Goal: Navigation & Orientation: Understand site structure

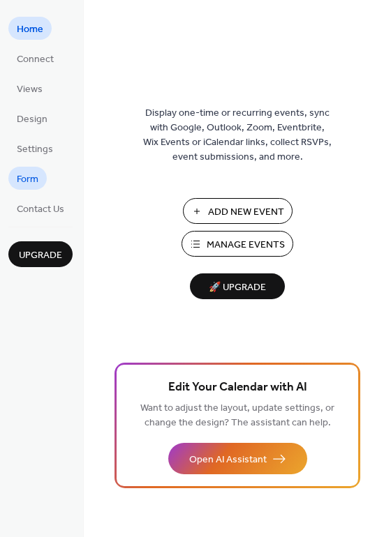
click at [33, 174] on span "Form" at bounding box center [28, 179] width 22 height 15
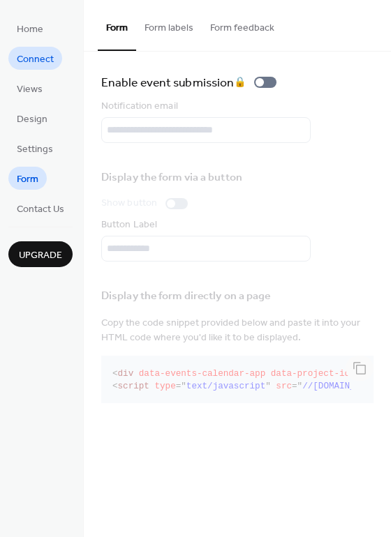
click at [35, 67] on span "Connect" at bounding box center [35, 59] width 37 height 15
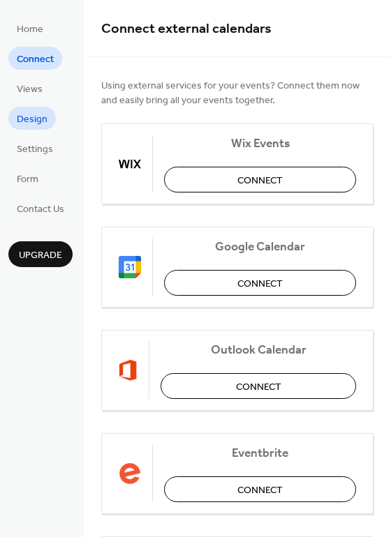
click at [41, 127] on span "Design" at bounding box center [32, 119] width 31 height 15
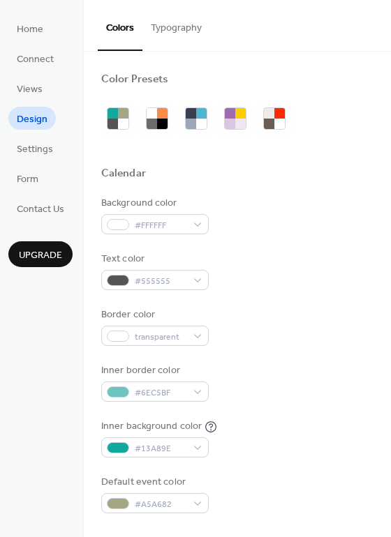
drag, startPoint x: 43, startPoint y: 147, endPoint x: 40, endPoint y: 160, distance: 12.7
click at [43, 147] on span "Settings" at bounding box center [35, 149] width 36 height 15
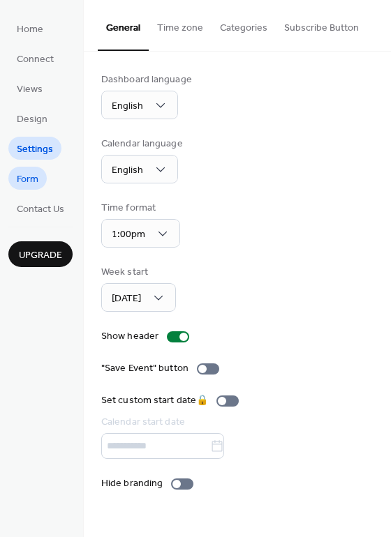
click at [37, 174] on span "Form" at bounding box center [28, 179] width 22 height 15
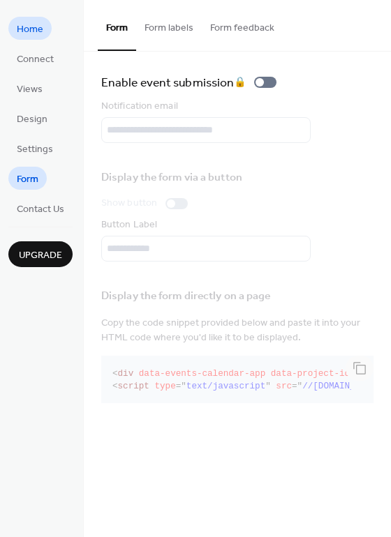
click at [29, 22] on span "Home" at bounding box center [30, 29] width 27 height 15
